Goal: Find specific page/section: Find specific page/section

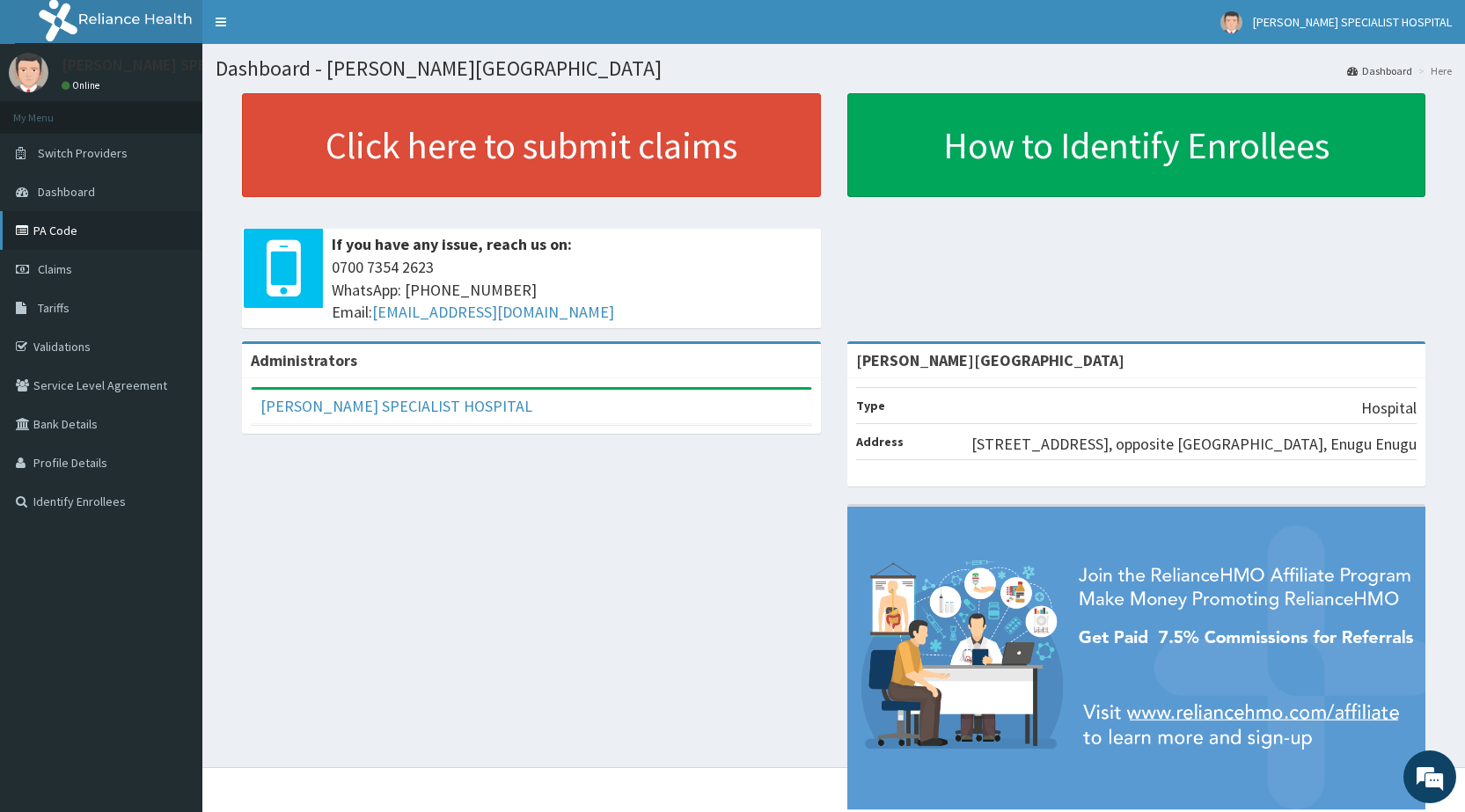
click at [67, 231] on link "PA Code" at bounding box center [101, 230] width 203 height 39
click at [61, 233] on link "PA Code" at bounding box center [101, 230] width 203 height 39
click at [70, 232] on link "PA Code" at bounding box center [101, 230] width 203 height 39
